Goal: Task Accomplishment & Management: Complete application form

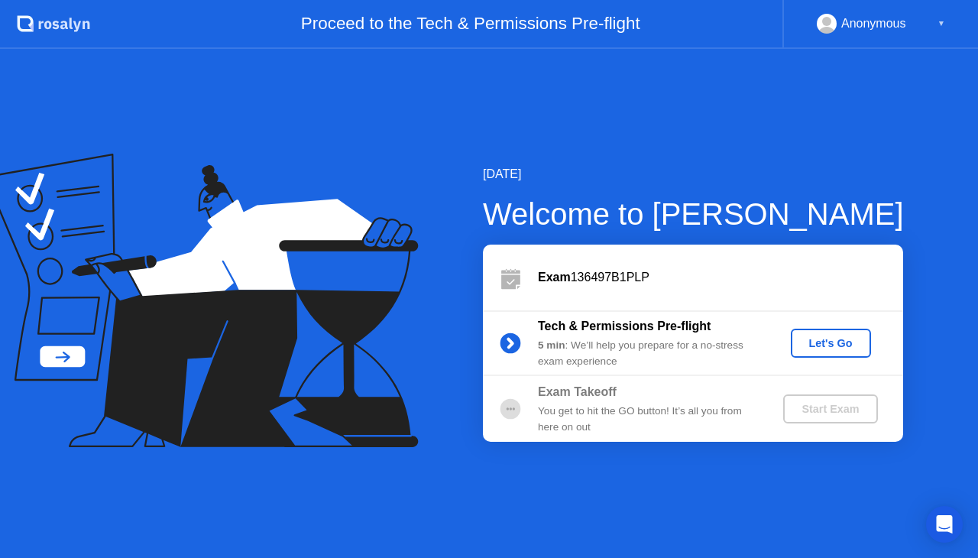
click at [858, 337] on div "Let's Go" at bounding box center [831, 343] width 68 height 12
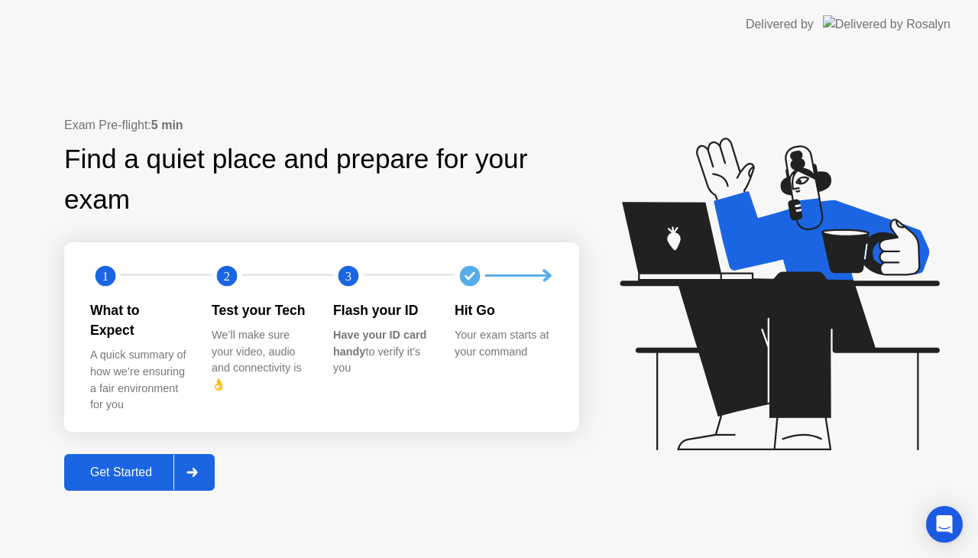
click at [152, 465] on div "Get Started" at bounding box center [121, 472] width 105 height 14
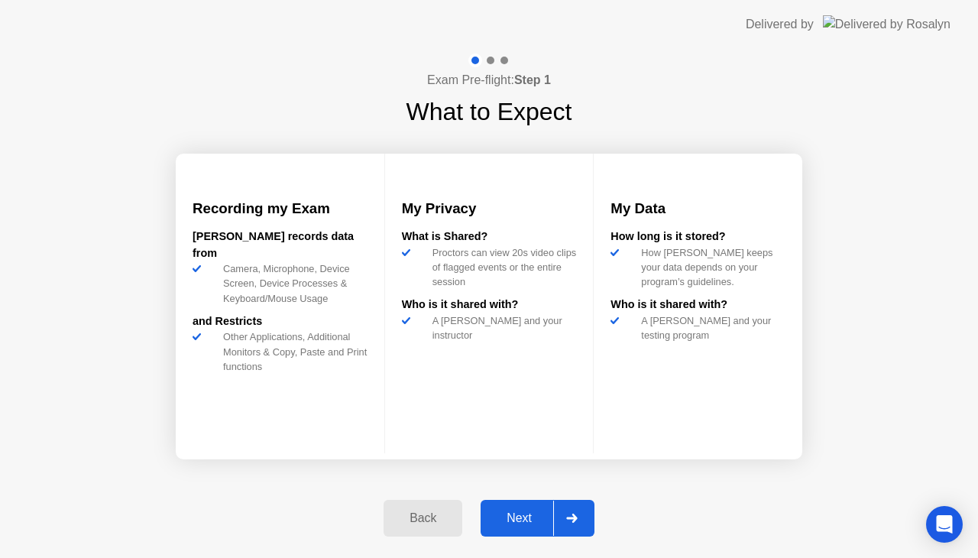
click at [526, 522] on div "Next" at bounding box center [519, 518] width 68 height 14
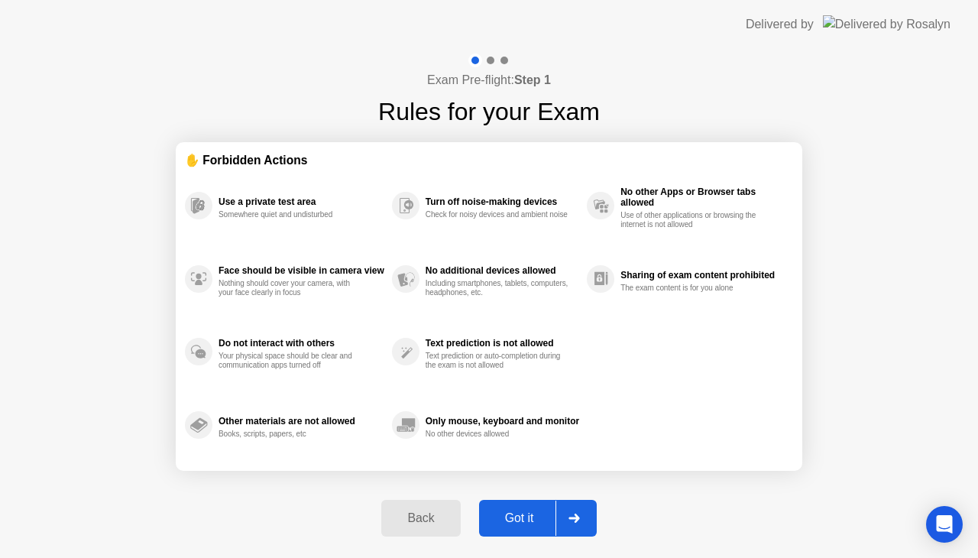
click at [530, 521] on div "Got it" at bounding box center [519, 518] width 72 height 14
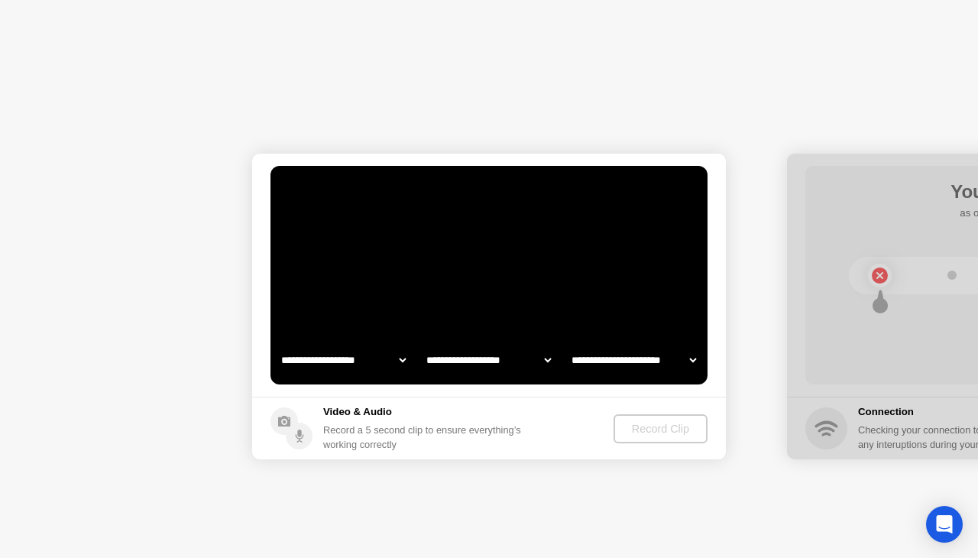
select select "**********"
select select "*******"
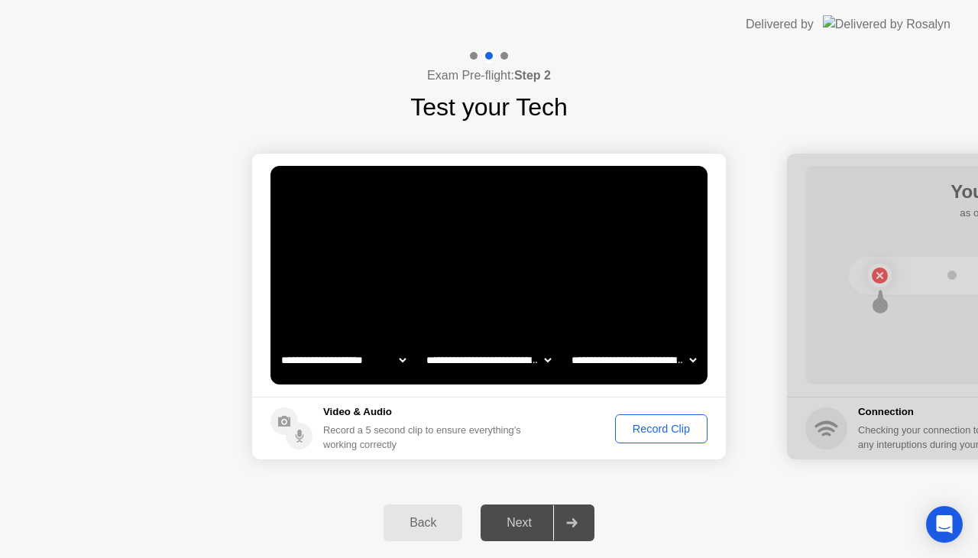
click at [435, 536] on button "Back" at bounding box center [422, 522] width 79 height 37
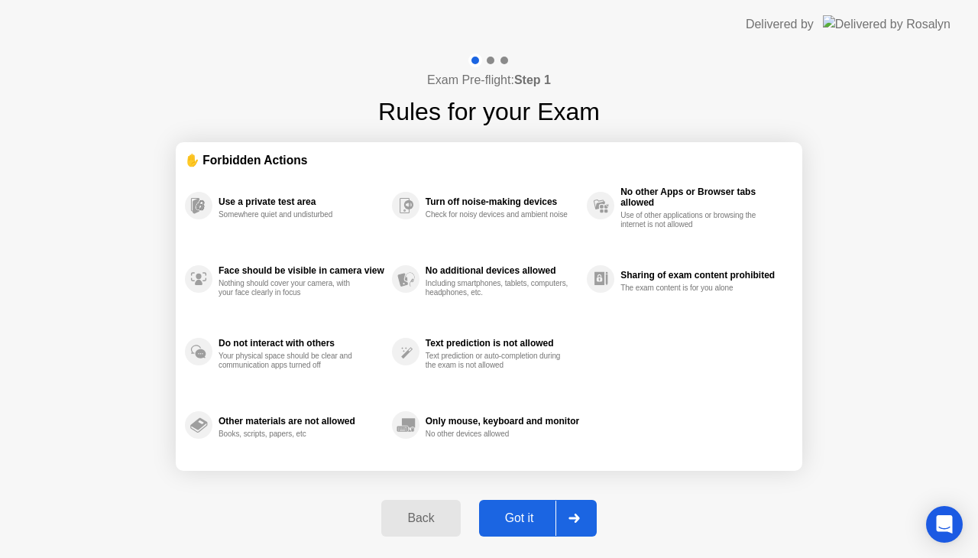
click at [422, 519] on div "Back" at bounding box center [421, 518] width 70 height 14
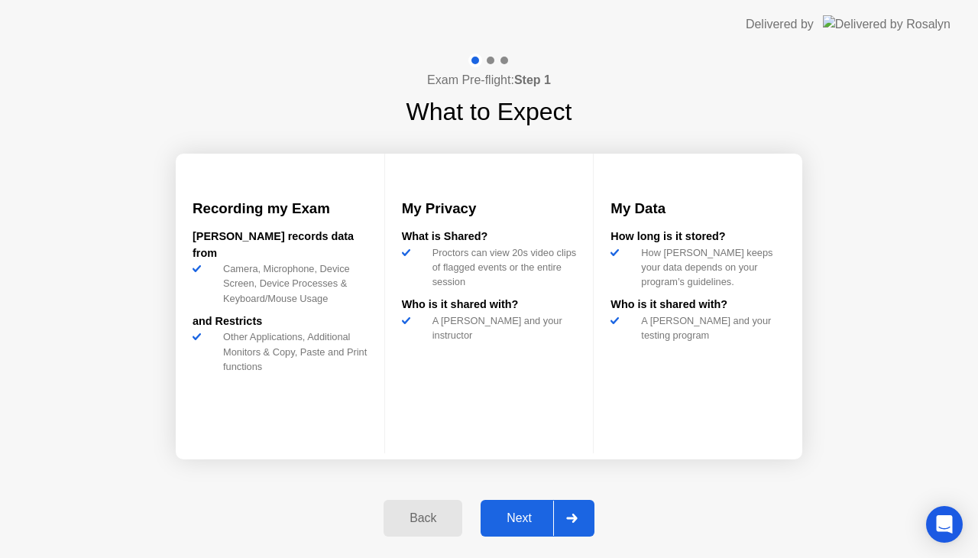
click at [414, 516] on div "Back" at bounding box center [423, 518] width 70 height 14
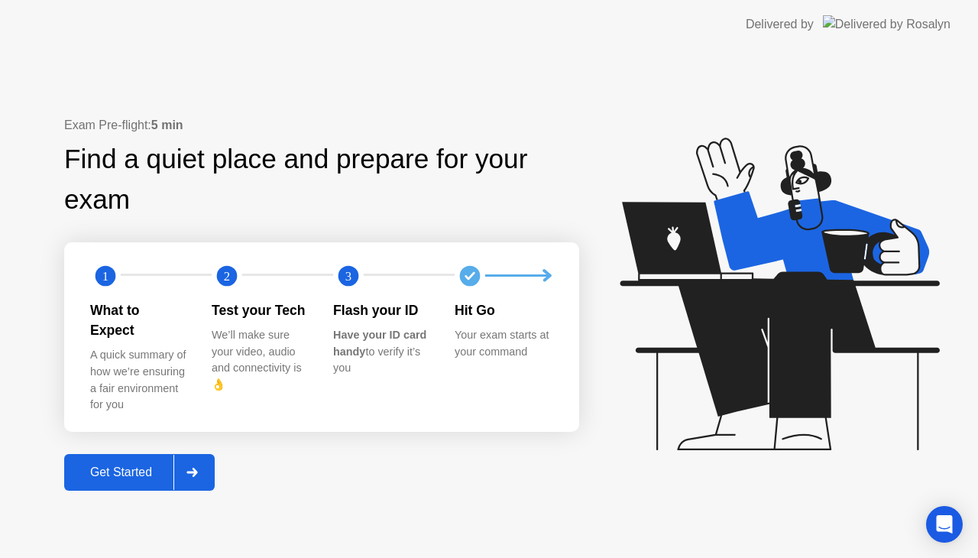
click at [131, 465] on div "Get Started" at bounding box center [121, 472] width 105 height 14
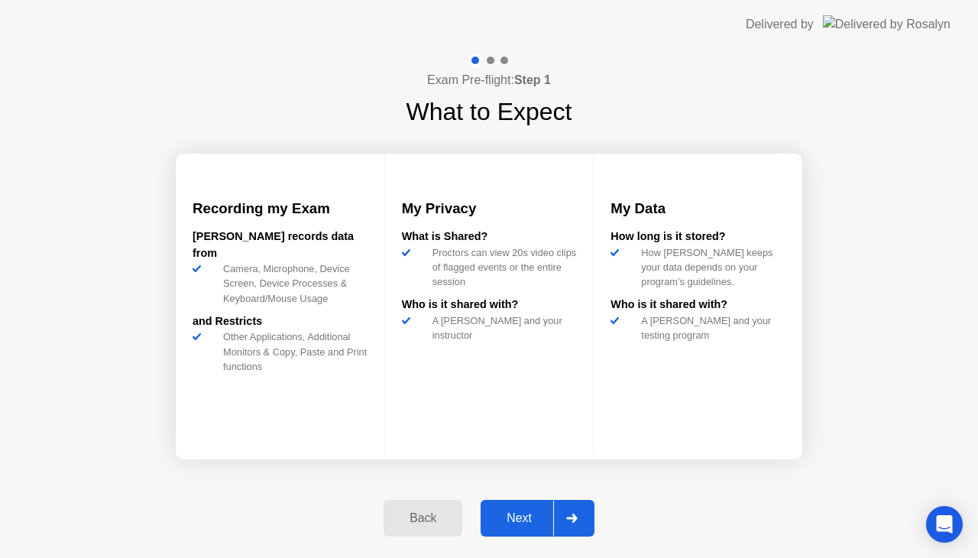
click at [525, 514] on div "Next" at bounding box center [519, 518] width 68 height 14
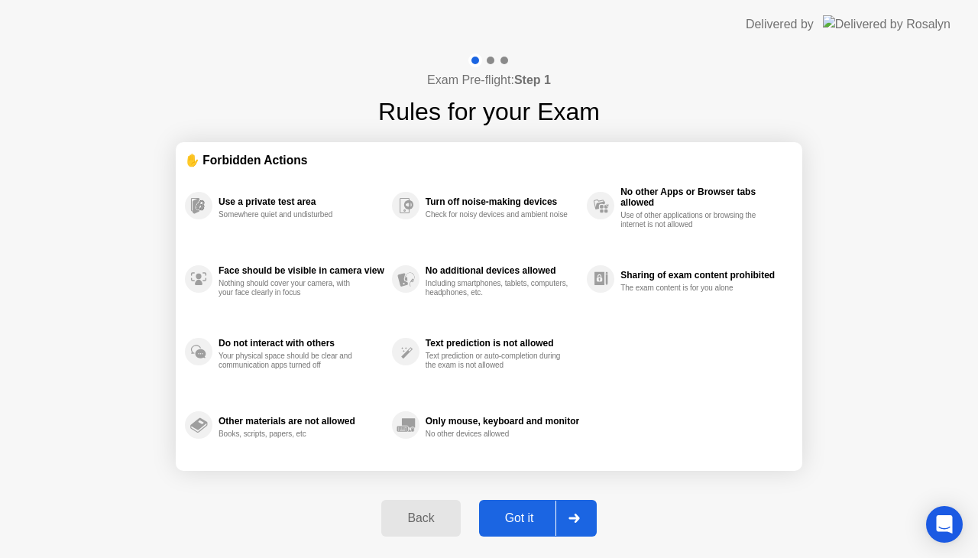
click at [519, 511] on div "Got it" at bounding box center [519, 518] width 72 height 14
select select "**********"
select select "*******"
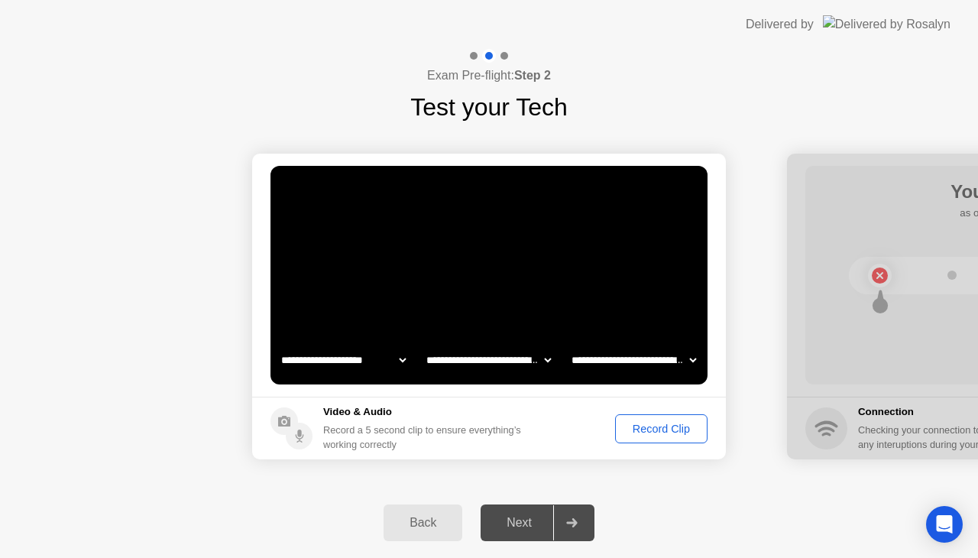
click at [655, 432] on div "Record Clip" at bounding box center [661, 428] width 82 height 12
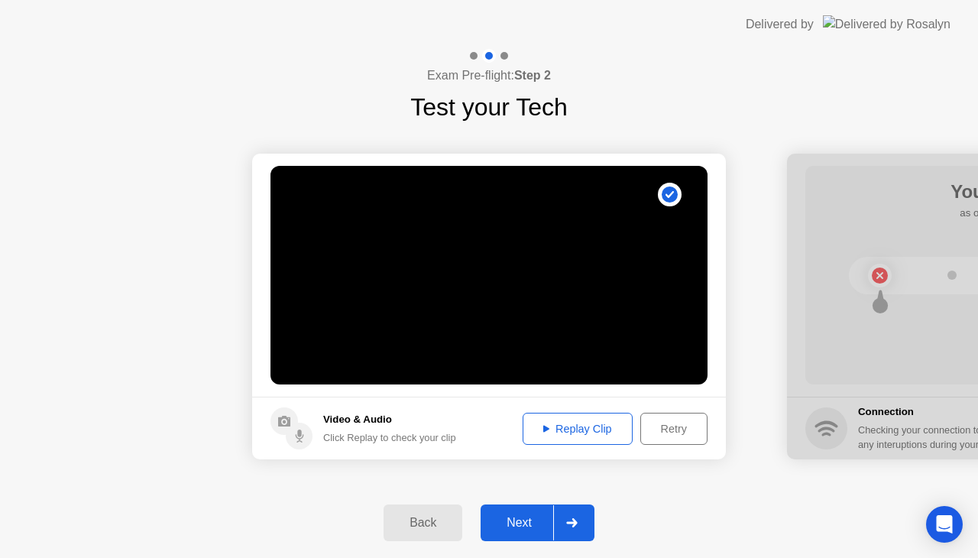
click at [668, 438] on button "Retry" at bounding box center [673, 428] width 67 height 32
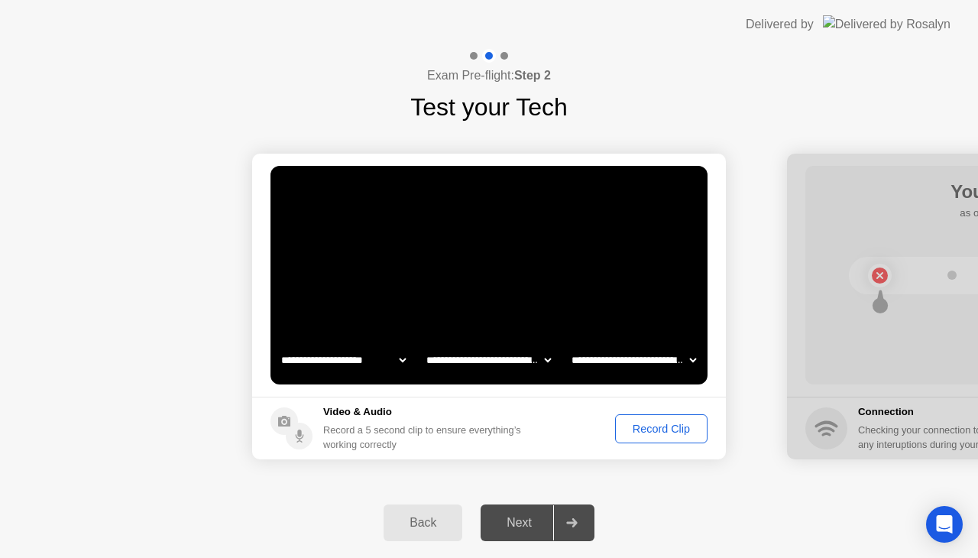
click at [653, 430] on div "Record Clip" at bounding box center [661, 428] width 82 height 12
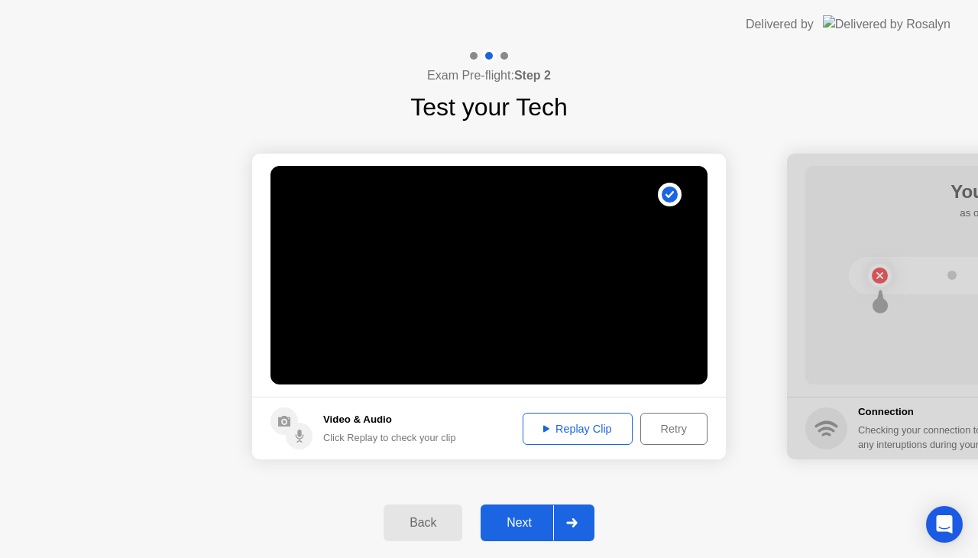
click at [582, 422] on div "Replay Clip" at bounding box center [577, 428] width 99 height 12
click at [669, 438] on button "Retry" at bounding box center [673, 428] width 67 height 32
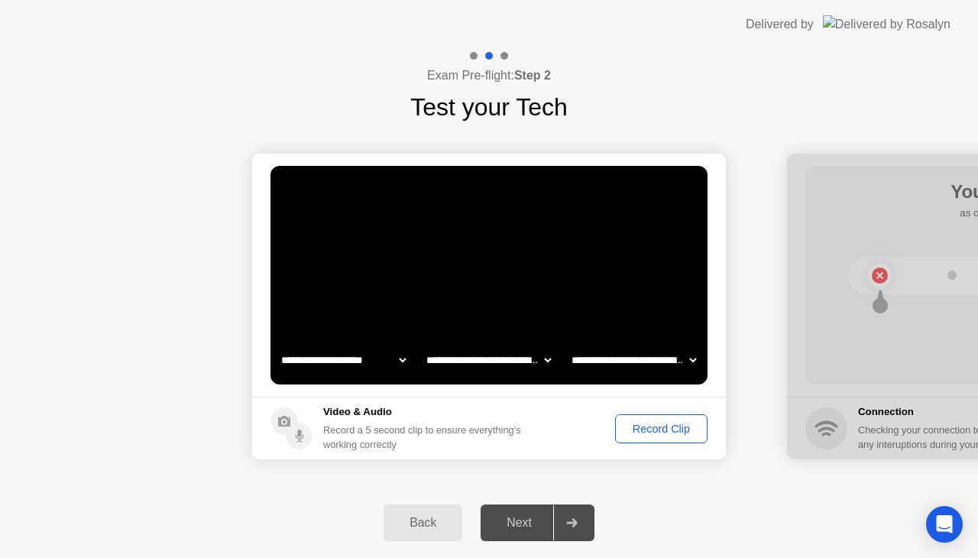
click at [661, 427] on div "Record Clip" at bounding box center [661, 428] width 82 height 12
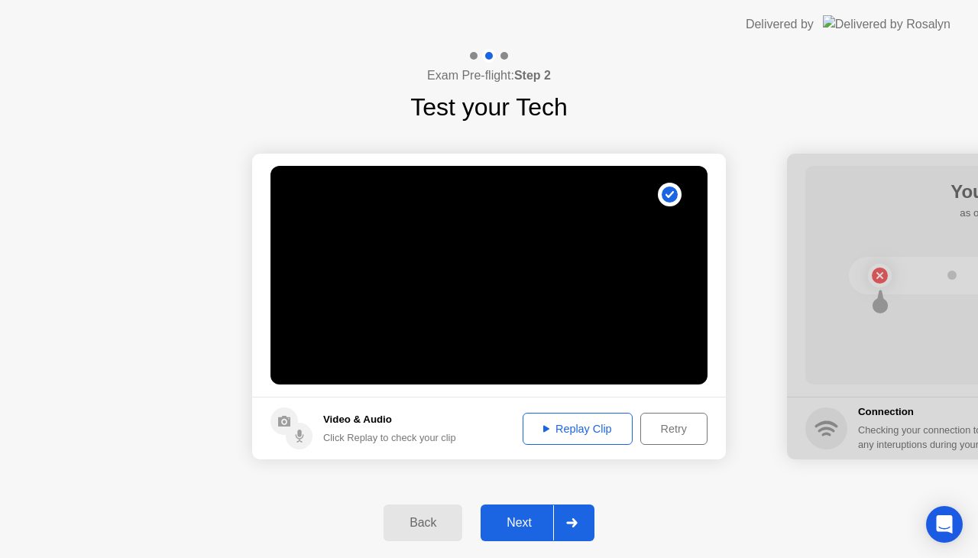
click at [564, 430] on div "Replay Clip" at bounding box center [577, 428] width 99 height 12
click at [502, 535] on button "Next" at bounding box center [537, 522] width 114 height 37
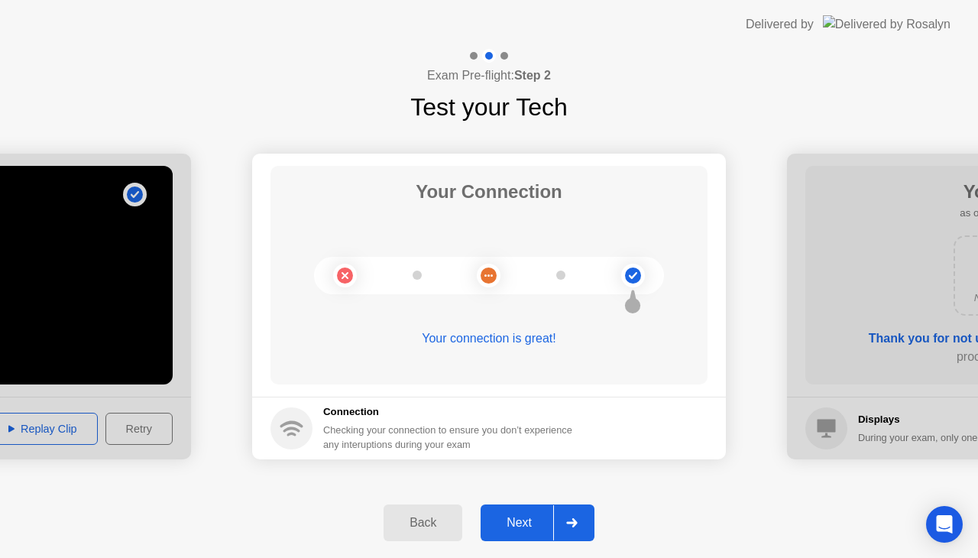
click at [514, 529] on div "Next" at bounding box center [519, 523] width 68 height 14
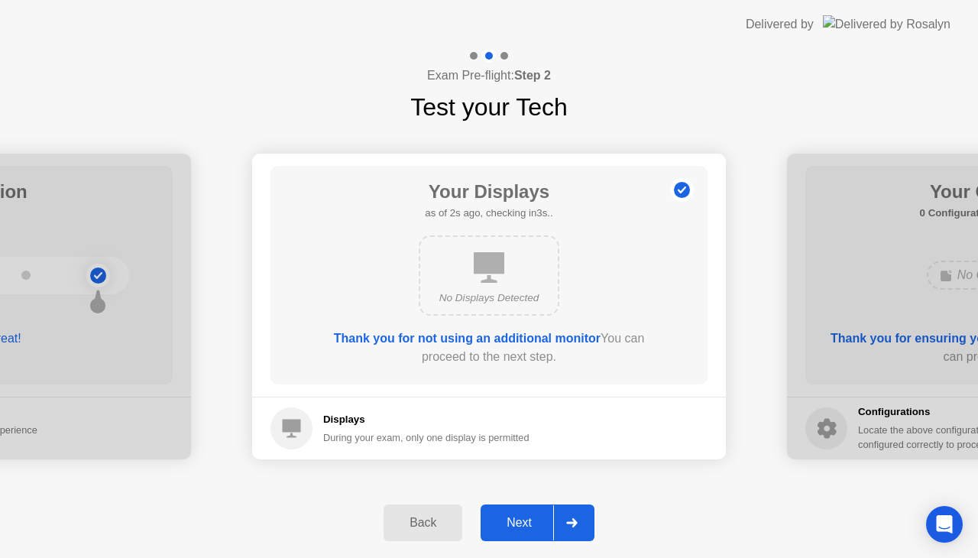
click at [531, 535] on button "Next" at bounding box center [537, 522] width 114 height 37
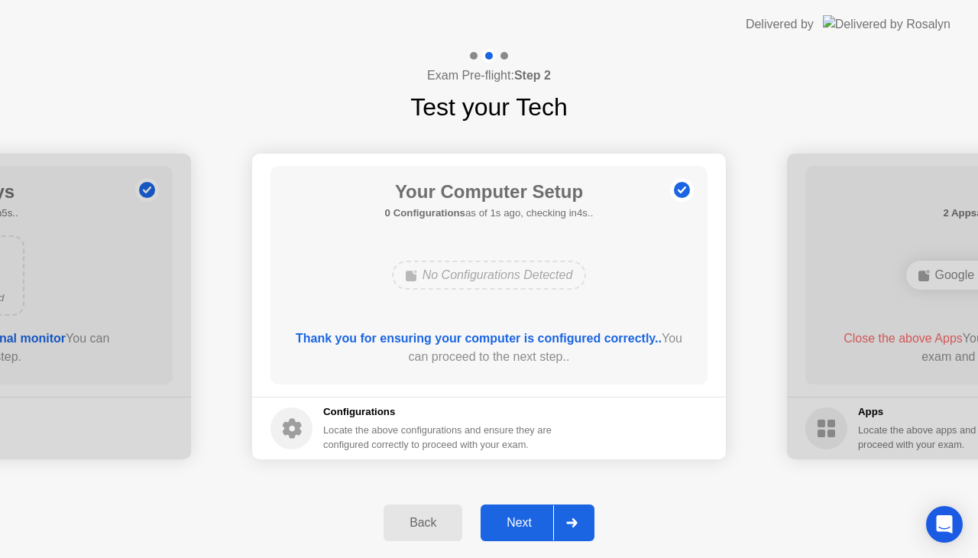
click at [524, 520] on div "Next" at bounding box center [519, 523] width 68 height 14
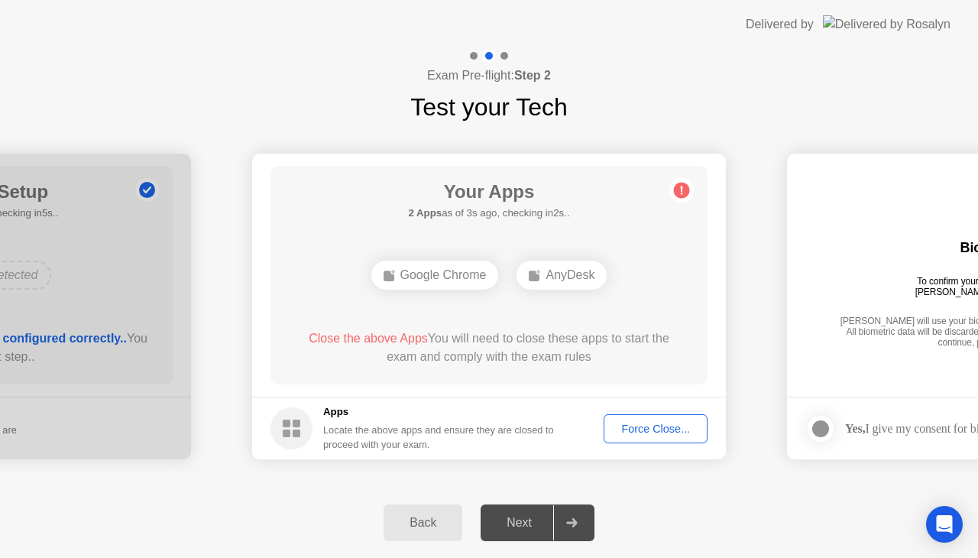
click at [654, 418] on button "Force Close..." at bounding box center [655, 428] width 104 height 29
click at [651, 438] on button "Force Close..." at bounding box center [655, 428] width 104 height 29
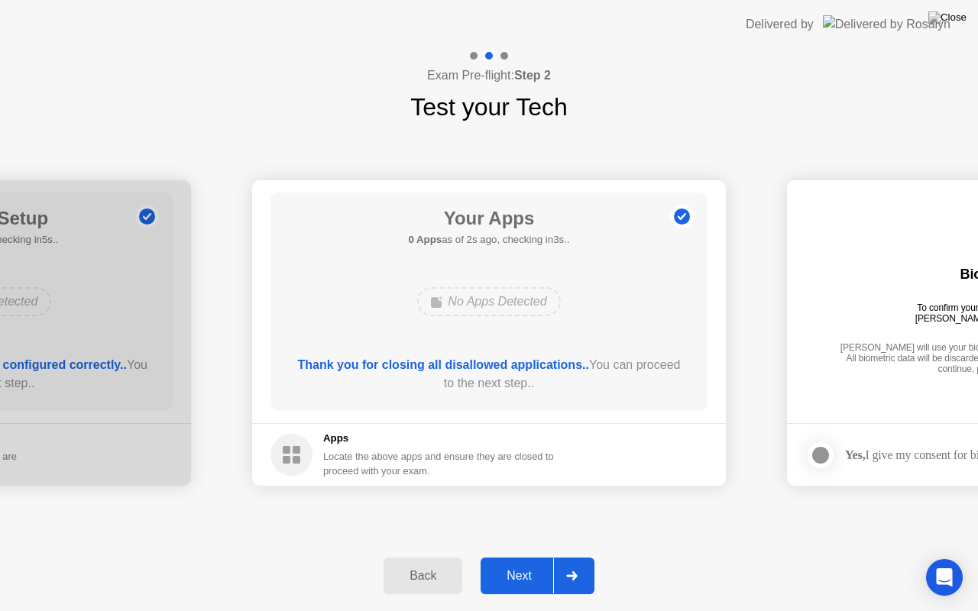
click at [509, 557] on div "Next" at bounding box center [519, 576] width 68 height 14
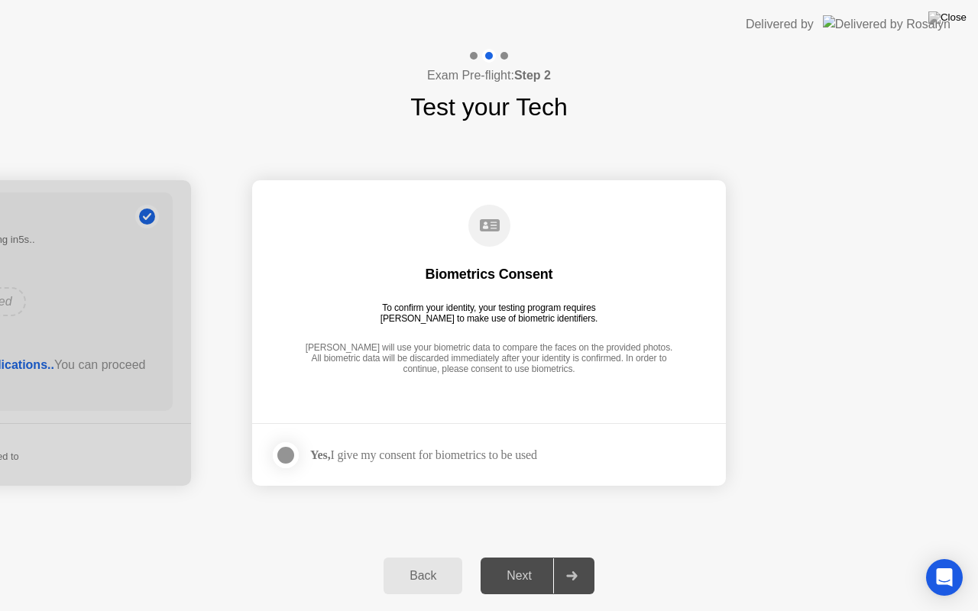
click at [293, 455] on div at bounding box center [285, 455] width 18 height 18
click at [514, 557] on button "Next" at bounding box center [537, 576] width 114 height 37
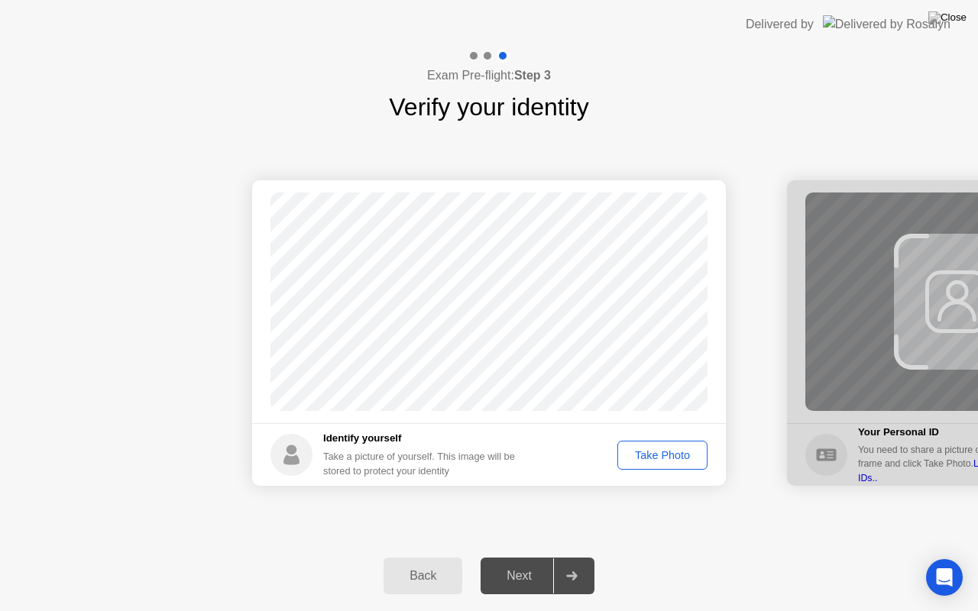
click at [680, 452] on div "Take Photo" at bounding box center [661, 455] width 79 height 12
click at [562, 557] on div at bounding box center [571, 575] width 37 height 35
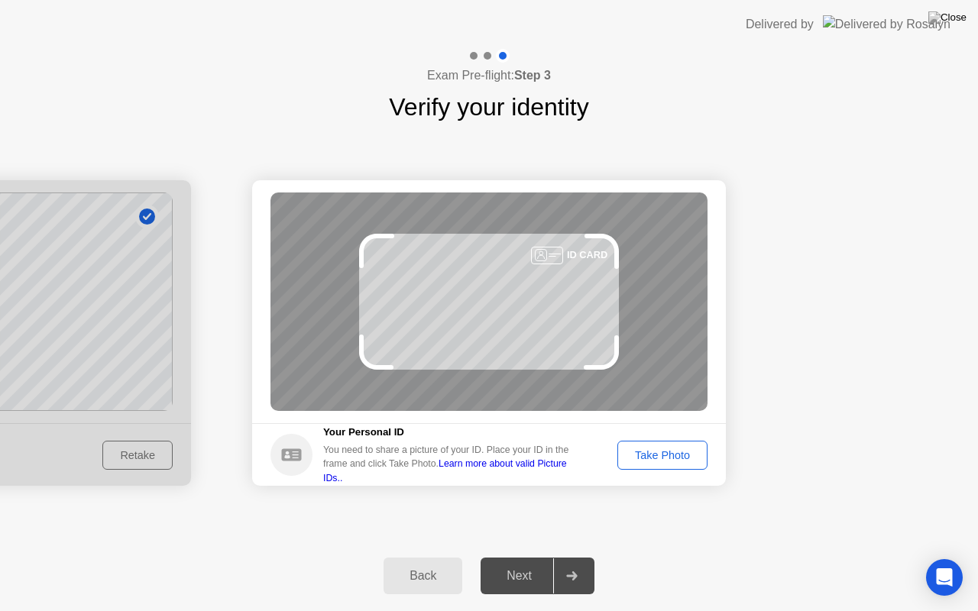
click at [649, 456] on div "Take Photo" at bounding box center [661, 455] width 79 height 12
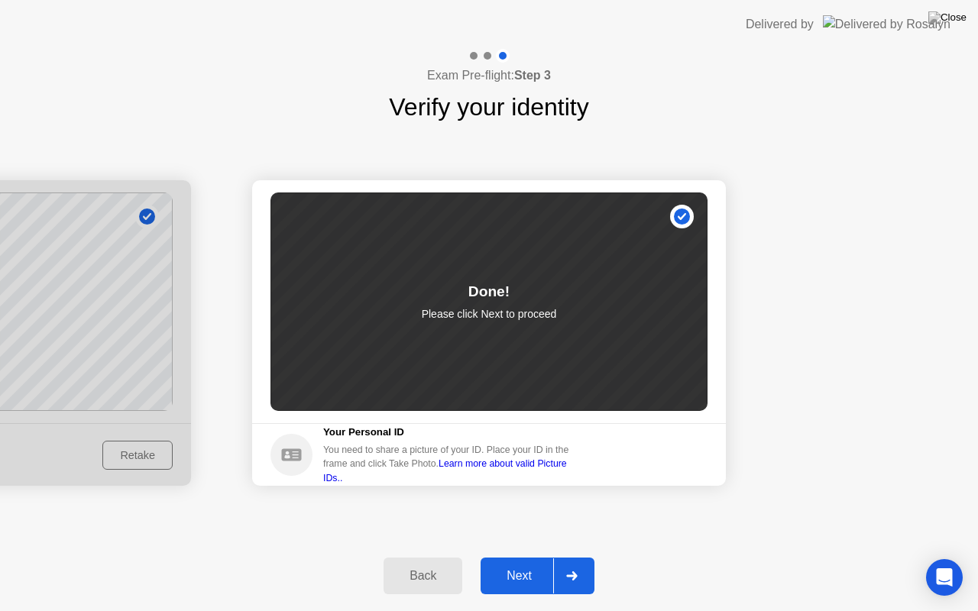
click at [544, 557] on button "Next" at bounding box center [537, 576] width 114 height 37
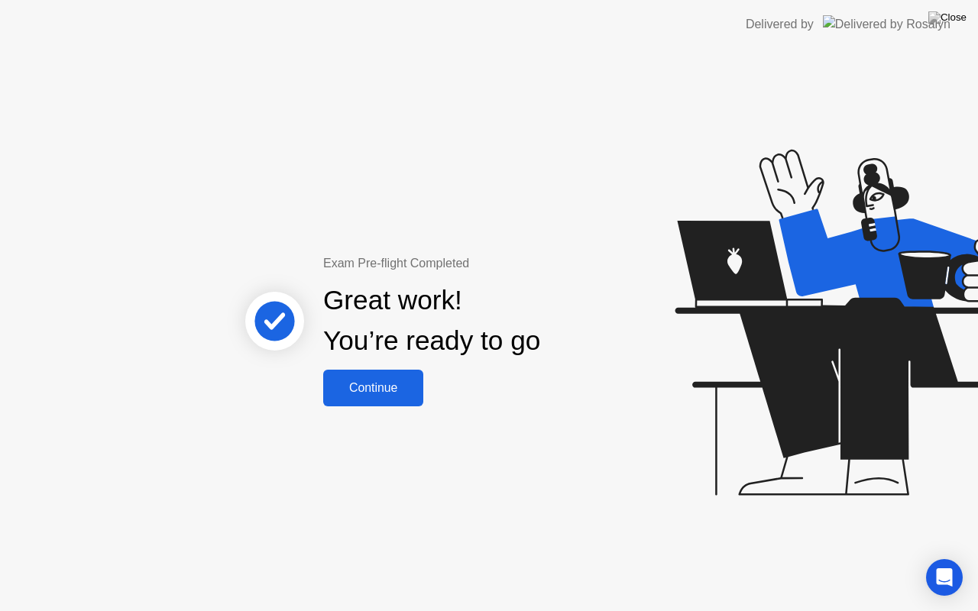
click at [390, 395] on div "Continue" at bounding box center [373, 388] width 91 height 14
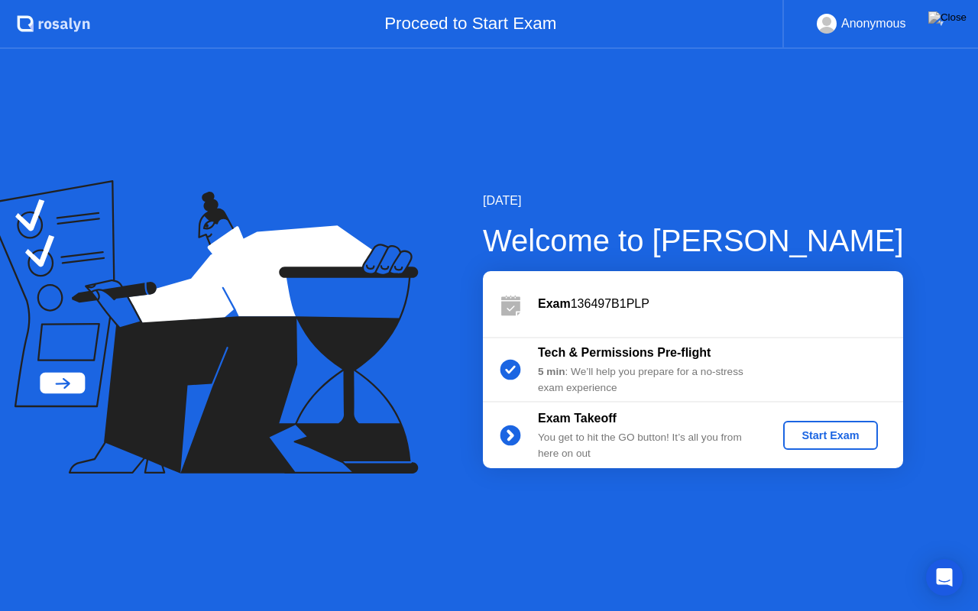
click at [835, 448] on button "Start Exam" at bounding box center [830, 435] width 94 height 29
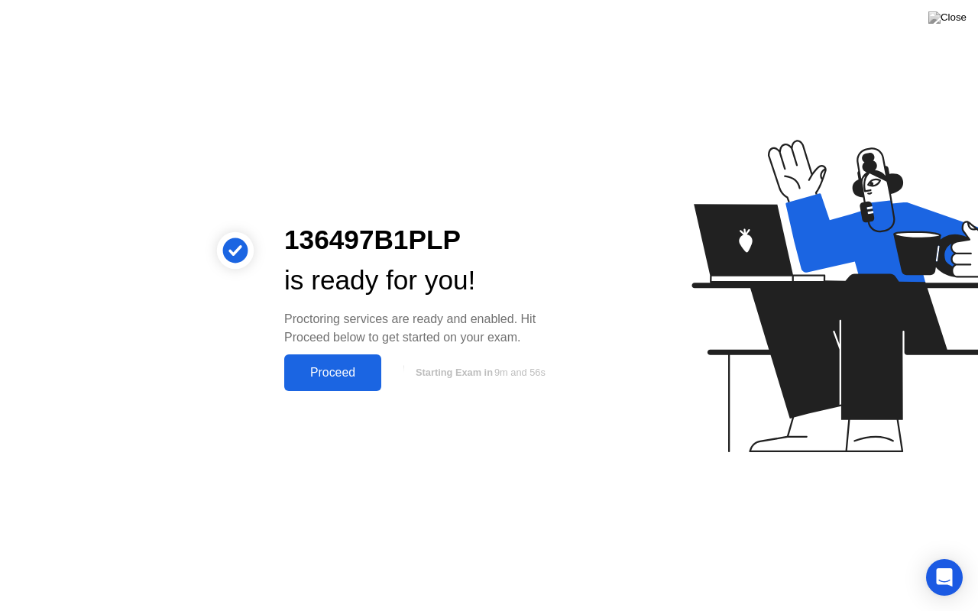
click at [332, 377] on div "Proceed" at bounding box center [333, 373] width 88 height 14
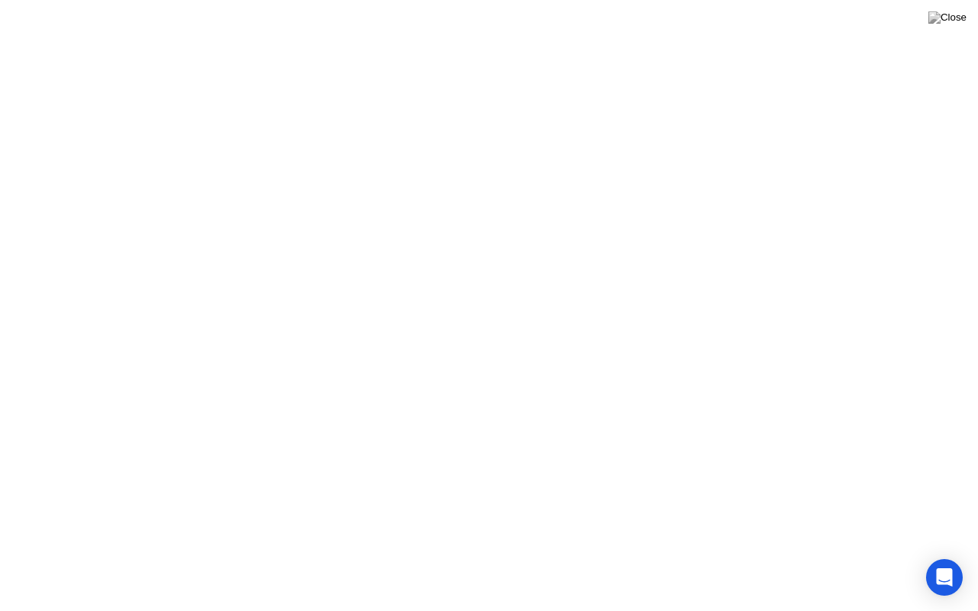
click div "Got it!"
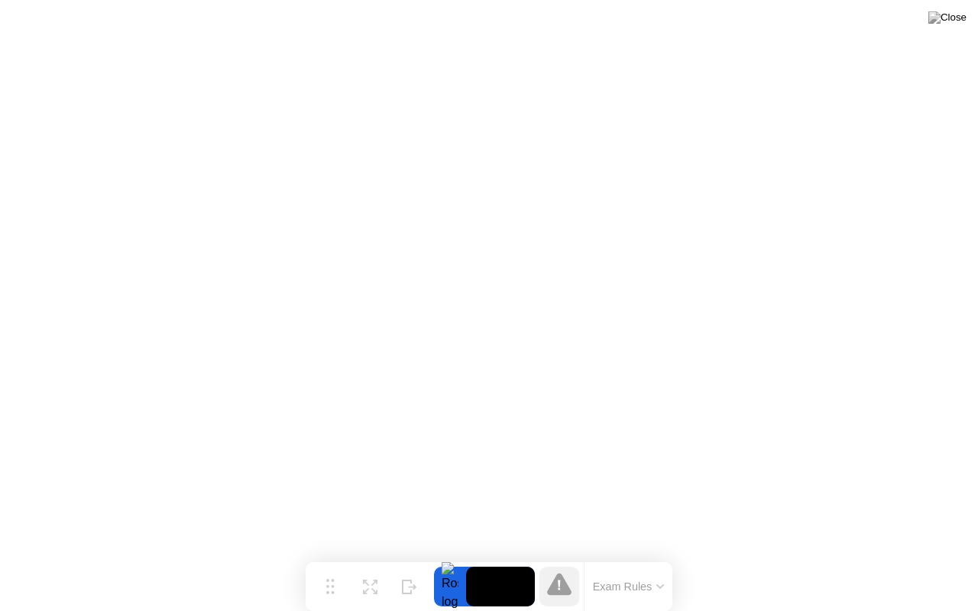
click at [514, 557] on div "Move Expand Hide Exam Rules" at bounding box center [488, 586] width 367 height 49
